Goal: Task Accomplishment & Management: Manage account settings

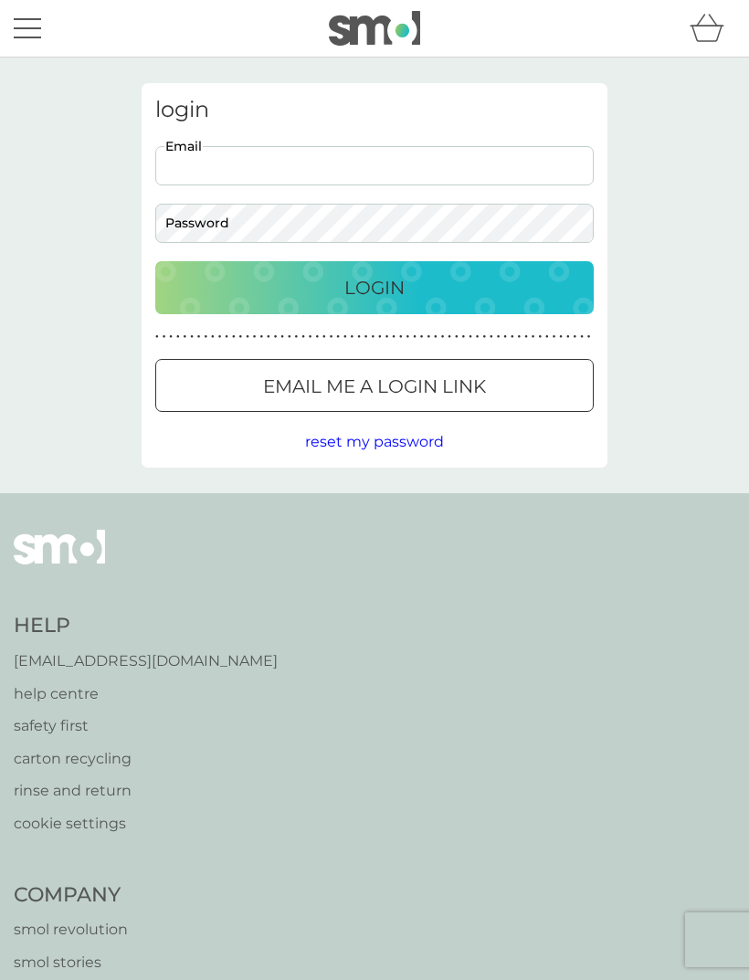
type input "[EMAIL_ADDRESS][DOMAIN_NAME]"
click at [375, 287] on button "Login" at bounding box center [374, 287] width 439 height 53
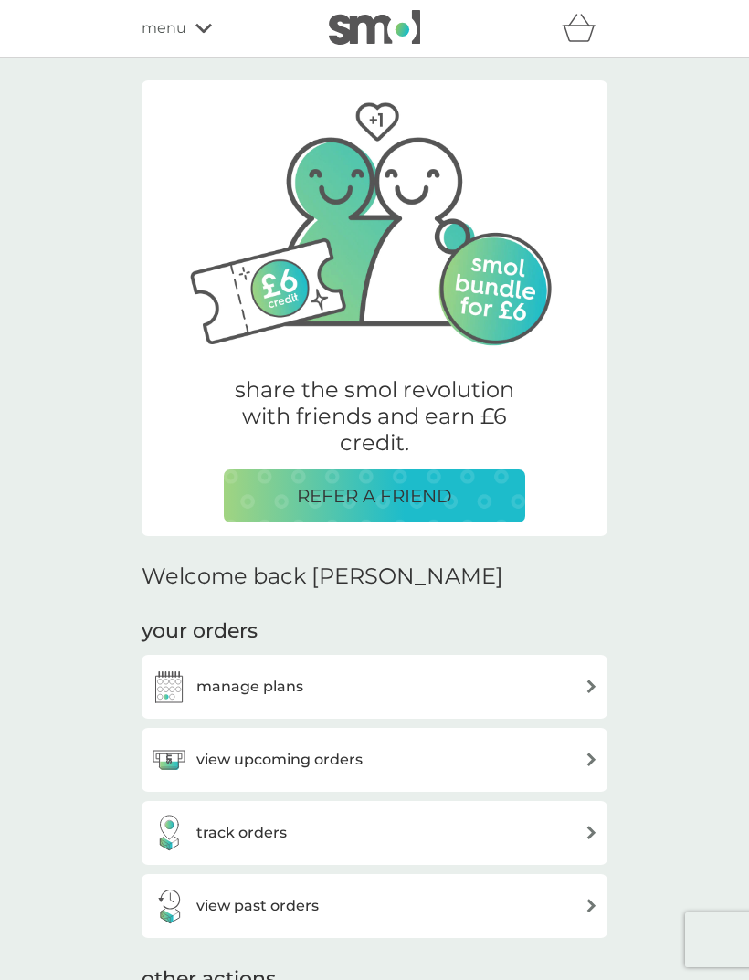
click at [587, 689] on img at bounding box center [592, 687] width 14 height 14
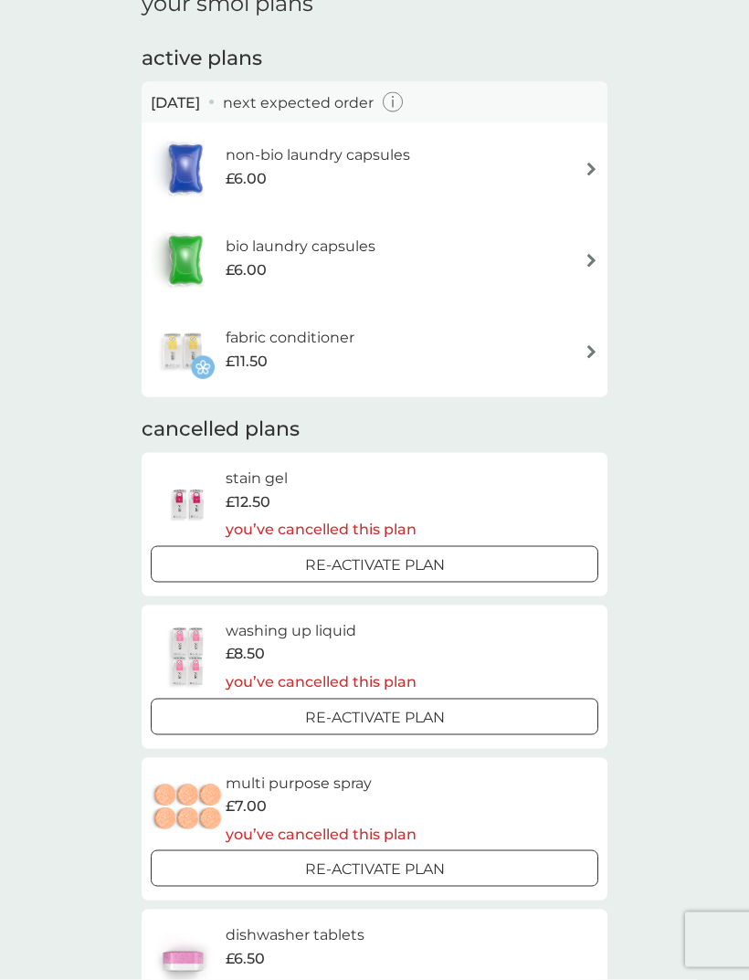
scroll to position [67, 0]
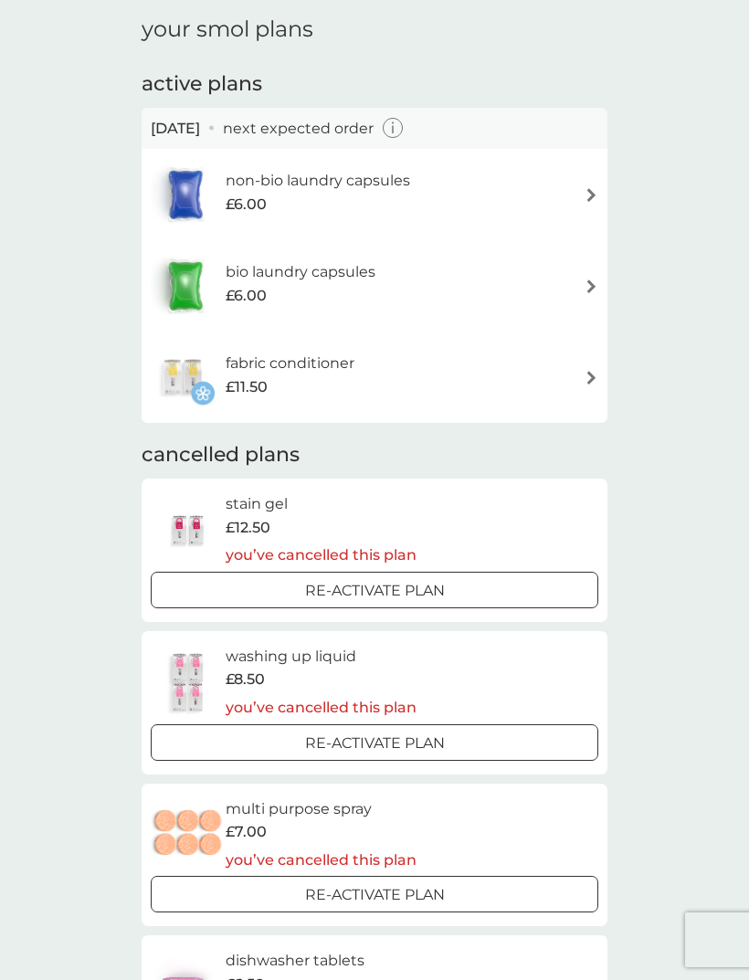
click at [581, 195] on div "non-bio laundry capsules £6.00" at bounding box center [375, 195] width 448 height 64
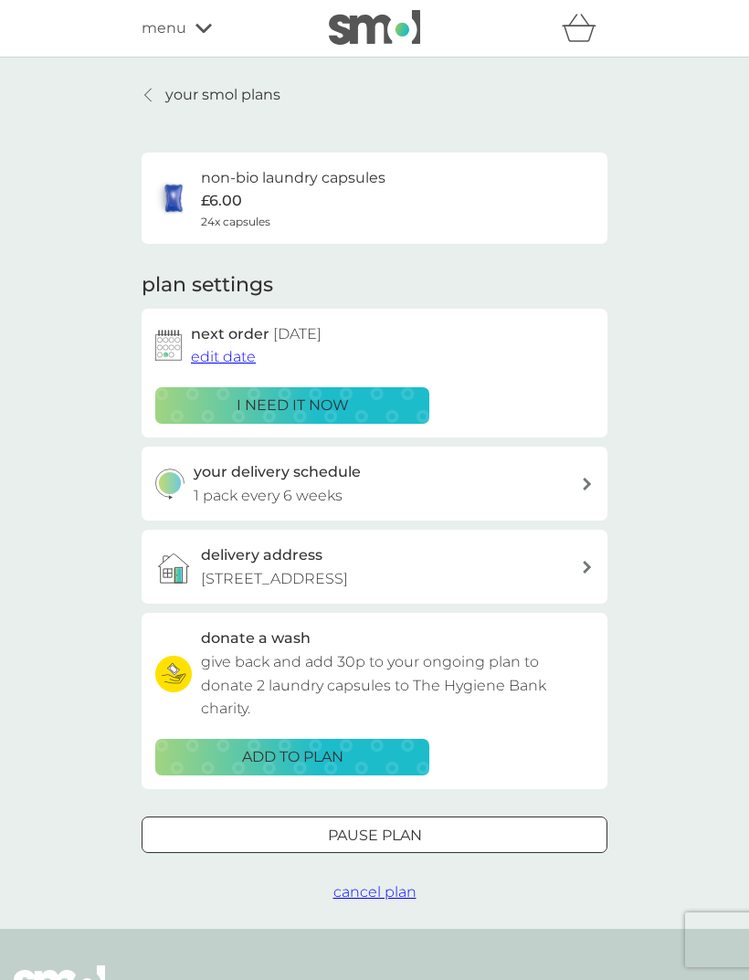
click at [159, 90] on link "your smol plans" at bounding box center [211, 95] width 139 height 24
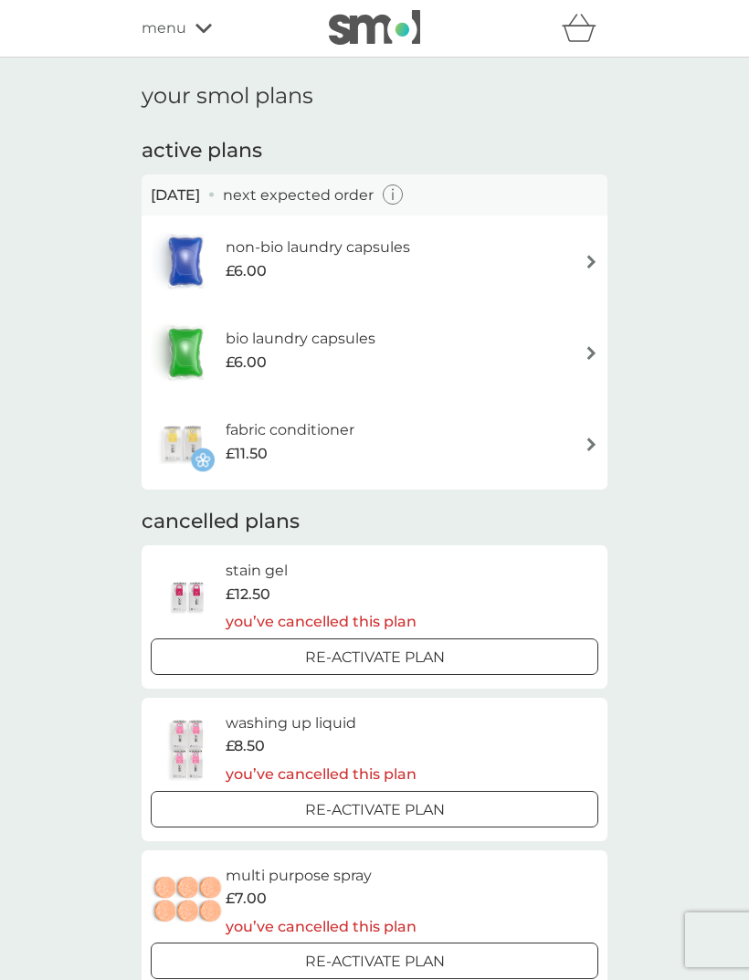
click at [585, 363] on div "bio laundry capsules £6.00" at bounding box center [375, 353] width 448 height 64
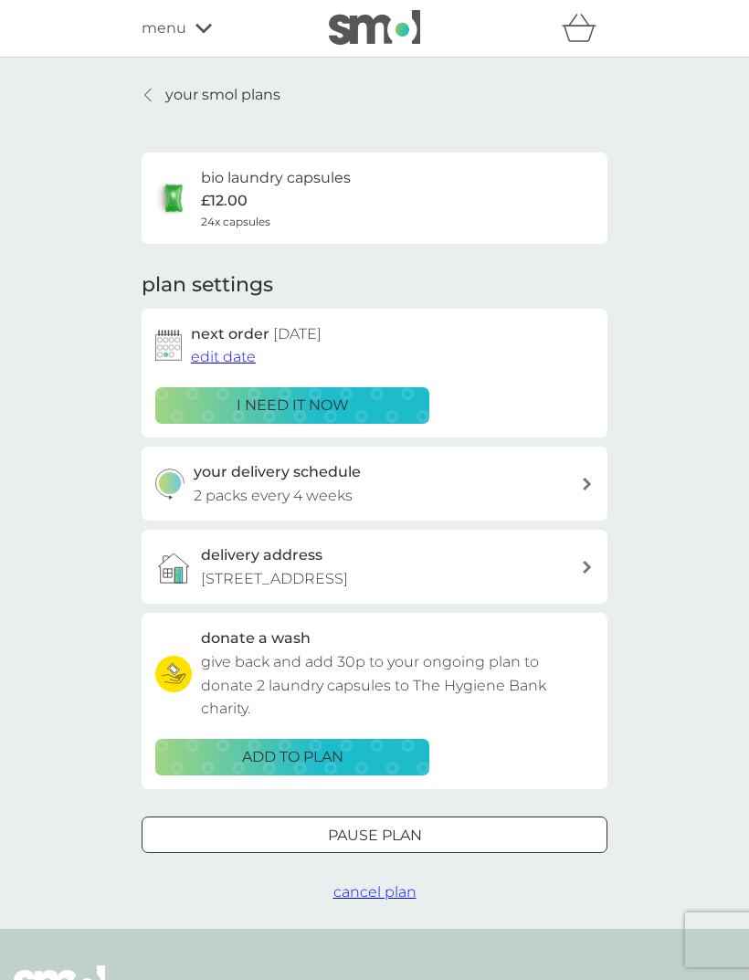
click at [198, 98] on p "your smol plans" at bounding box center [222, 95] width 115 height 24
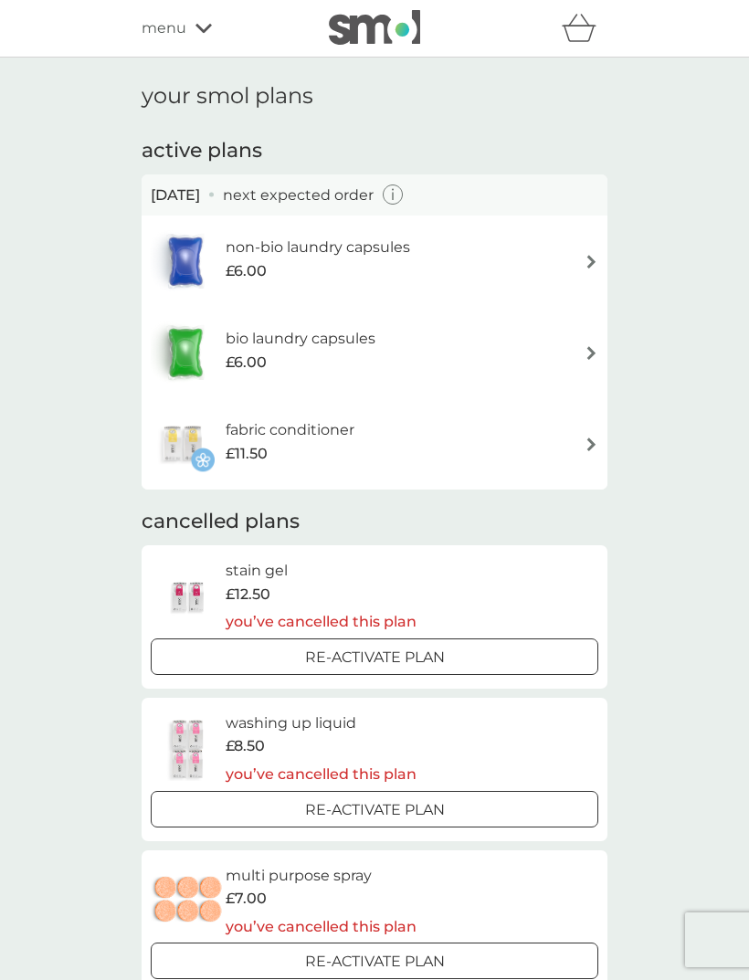
click at [589, 446] on img at bounding box center [592, 445] width 14 height 14
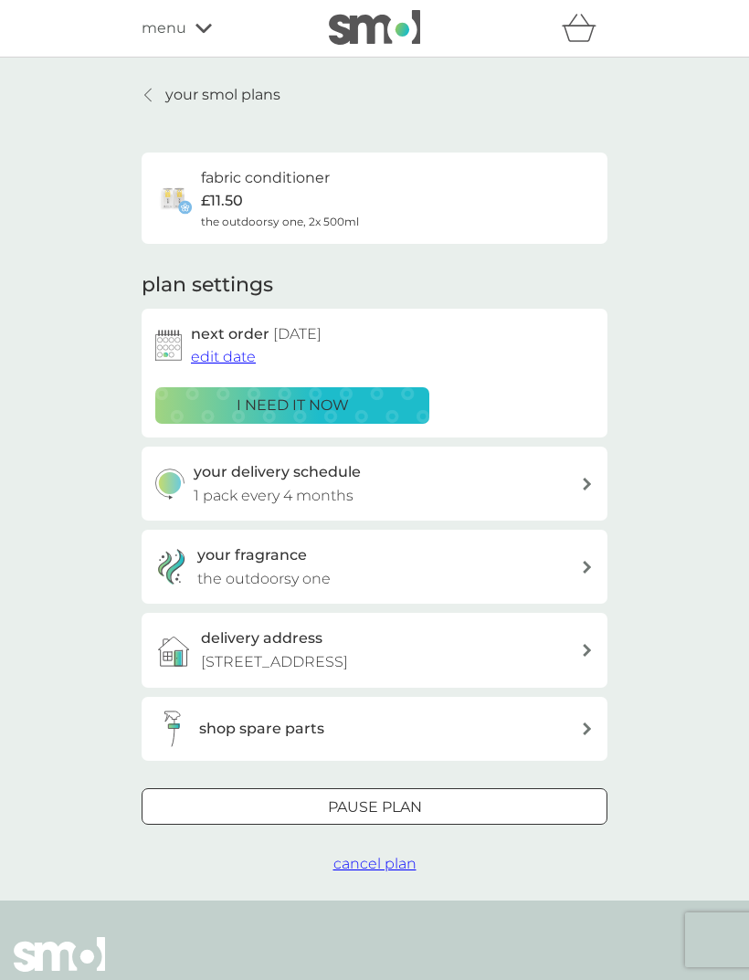
click at [198, 21] on div "menu" at bounding box center [219, 28] width 155 height 24
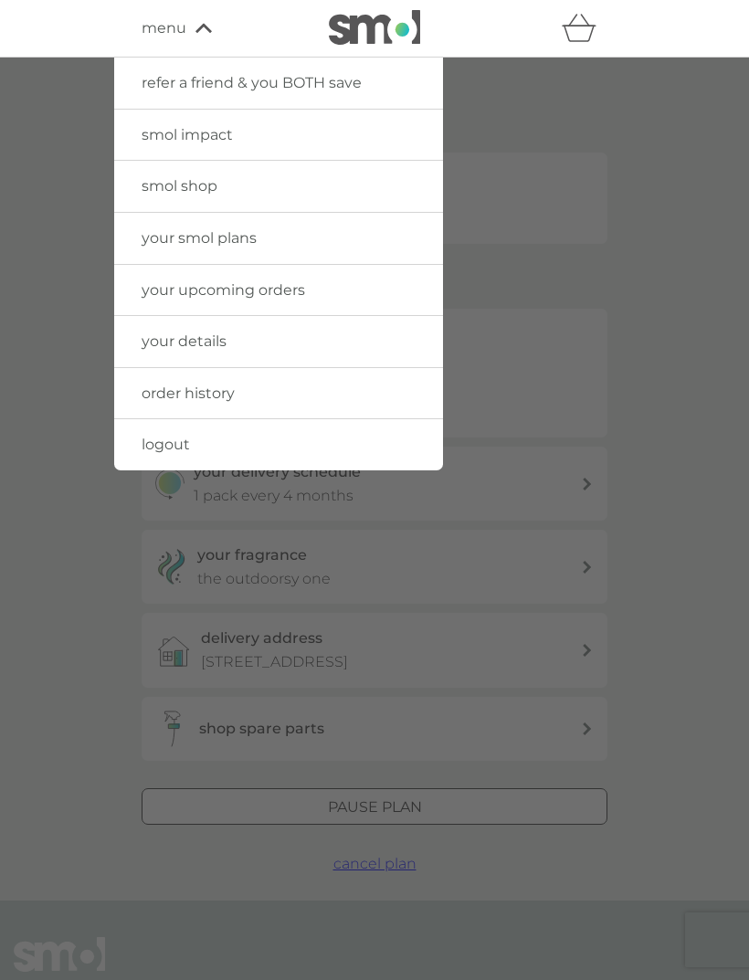
click at [203, 451] on link "logout" at bounding box center [278, 444] width 329 height 51
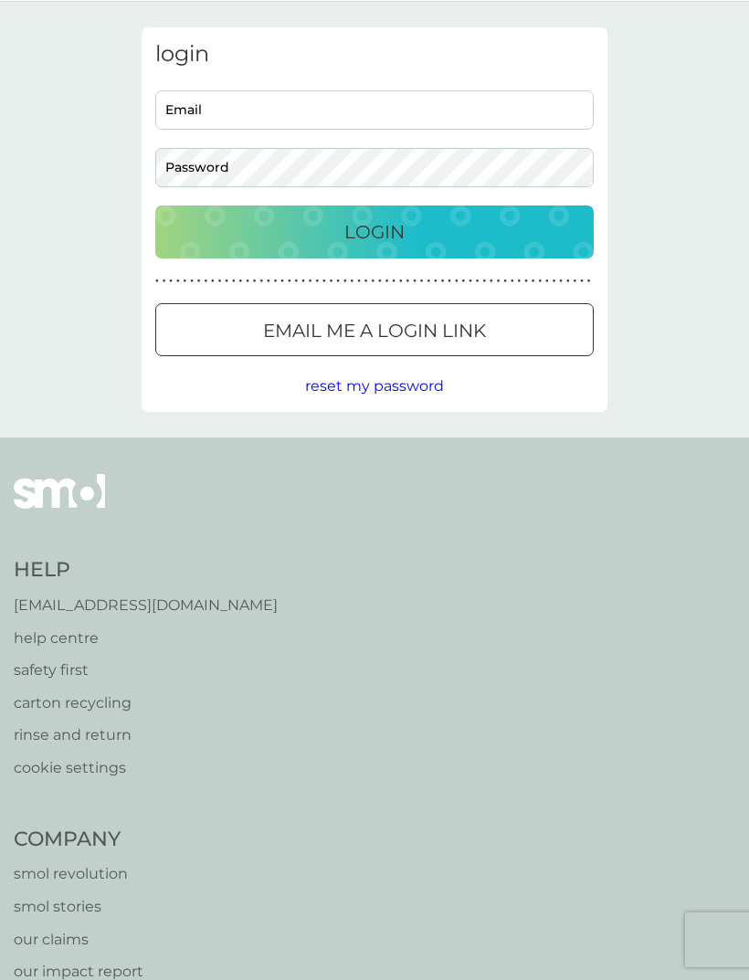
scroll to position [58, 0]
